Goal: Task Accomplishment & Management: Manage account settings

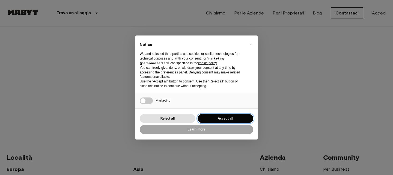
click at [230, 118] on button "Accept all" at bounding box center [226, 118] width 56 height 9
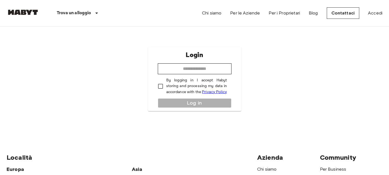
click at [190, 75] on div "Login ​ By logging in I accept Habyt storing and processing my data in accordan…" at bounding box center [194, 79] width 93 height 64
click at [189, 70] on input "email" at bounding box center [195, 68] width 74 height 11
type input "**********"
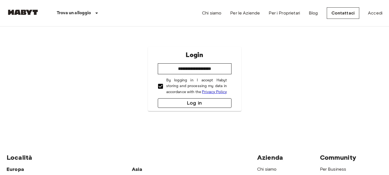
click at [174, 100] on button "Log in" at bounding box center [195, 103] width 74 height 10
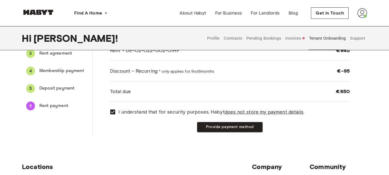
scroll to position [65, 0]
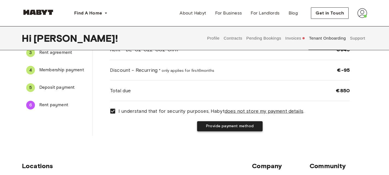
click at [218, 127] on button "Provide payment method" at bounding box center [230, 126] width 66 height 10
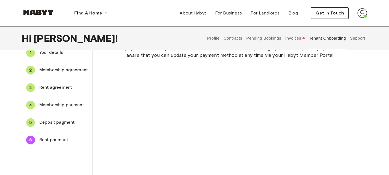
scroll to position [29, 0]
click at [137, 140] on div "The payment method you provide will be used to automatically charge your monthl…" at bounding box center [230, 178] width 240 height 266
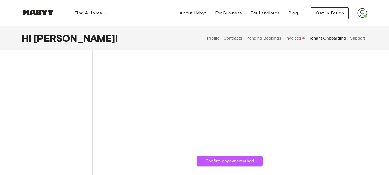
scroll to position [239, 0]
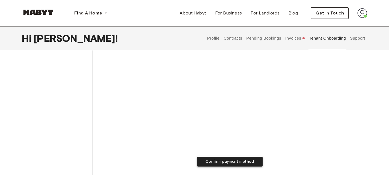
click at [236, 159] on button "Confirm payment method" at bounding box center [230, 162] width 66 height 10
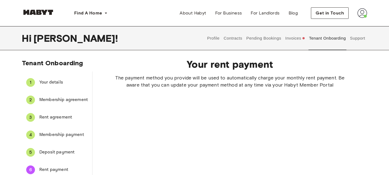
scroll to position [0, 0]
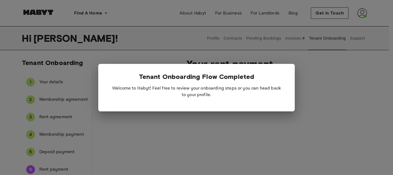
click at [210, 142] on div at bounding box center [196, 87] width 393 height 175
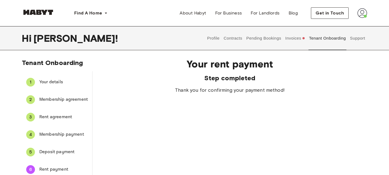
click at [65, 147] on div "5 Deposit payment" at bounding box center [57, 151] width 70 height 13
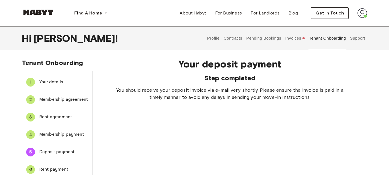
click at [48, 134] on span "Membership payment" at bounding box center [63, 134] width 49 height 7
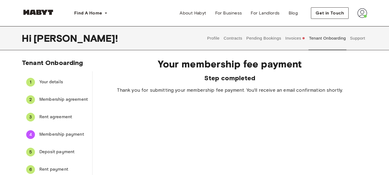
click at [287, 37] on button "Invoices" at bounding box center [295, 38] width 21 height 24
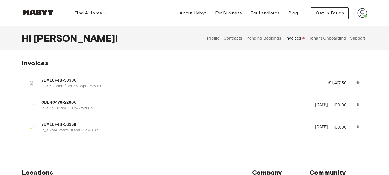
click at [18, 52] on div "Hi Luca ! Profile Contracts Pending Bookings Invoices Tenant Onboarding Support…" at bounding box center [194, 86] width 389 height 120
click at [216, 40] on button "Profile" at bounding box center [213, 38] width 14 height 24
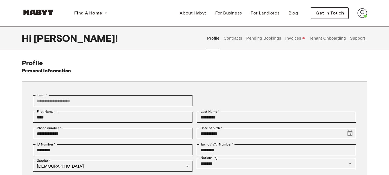
click at [233, 39] on button "Contracts" at bounding box center [233, 38] width 20 height 24
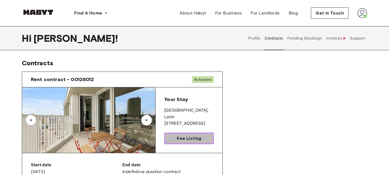
click at [193, 140] on span "See Listing" at bounding box center [189, 138] width 25 height 7
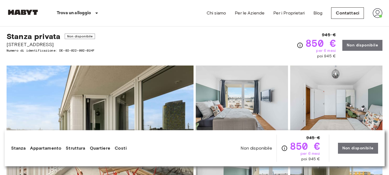
scroll to position [10, 0]
drag, startPoint x: 7, startPoint y: 45, endPoint x: 55, endPoint y: 43, distance: 48.6
click at [55, 43] on span "Tübinger Straße 3c" at bounding box center [51, 44] width 88 height 7
copy span "Tübinger Straße 3c"
